Goal: Task Accomplishment & Management: Manage account settings

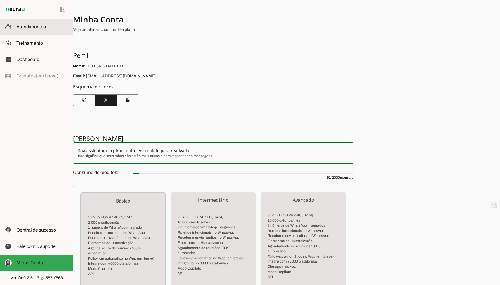
click at [32, 30] on slot at bounding box center [42, 26] width 52 height 7
click at [31, 42] on span "Treinamento" at bounding box center [29, 43] width 27 height 5
click at [52, 46] on slot at bounding box center [42, 43] width 52 height 7
click at [51, 32] on md-item "support_agent Atendimentos Atendimentos" at bounding box center [36, 27] width 73 height 16
click at [141, 69] on div "Nome: HEITOR S BALDELLI Email: heitorsalazar@gmail.com" at bounding box center [213, 71] width 280 height 16
